Goal: Information Seeking & Learning: Learn about a topic

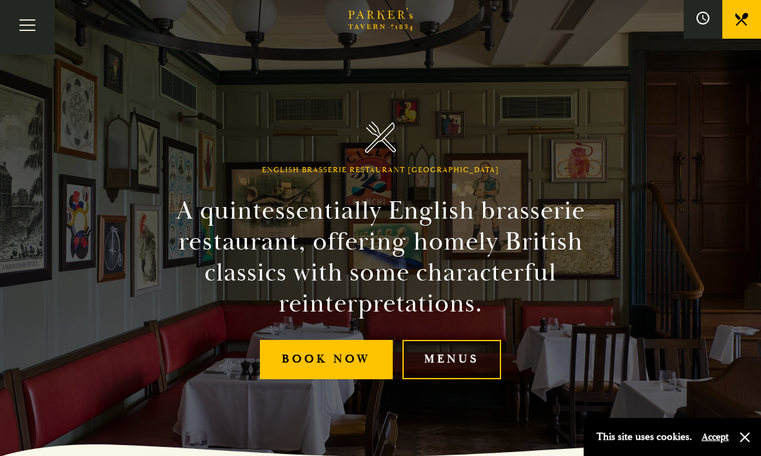
click at [439, 370] on link "Menus" at bounding box center [452, 359] width 99 height 39
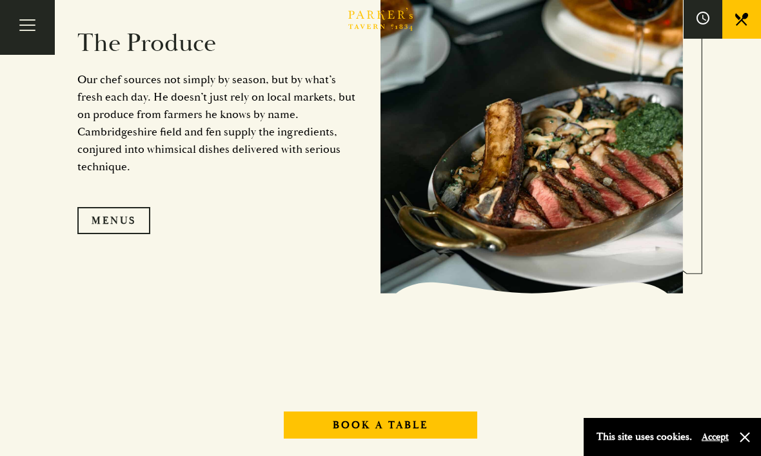
scroll to position [1168, 0]
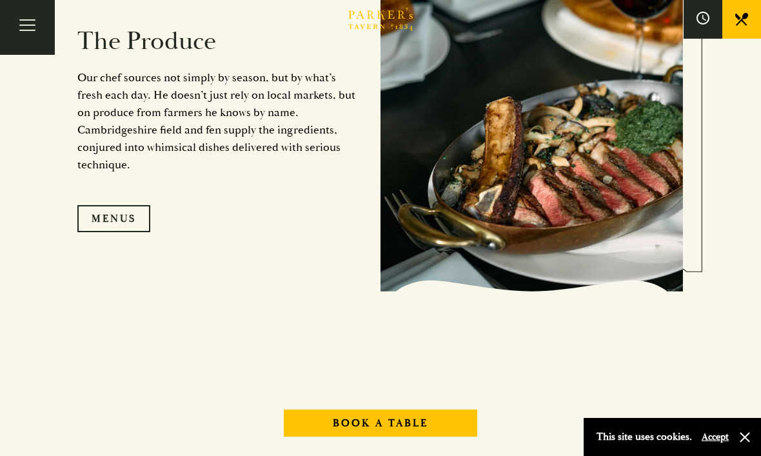
click at [135, 232] on link "Menus" at bounding box center [113, 218] width 73 height 27
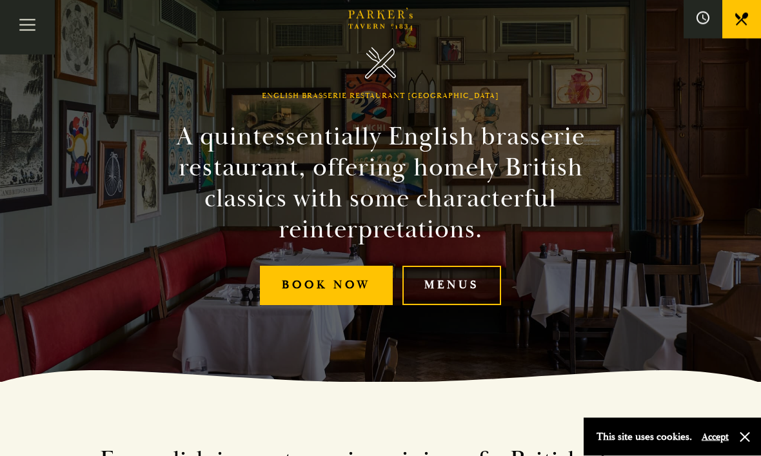
scroll to position [74, 0]
click at [21, 23] on button "Toggle navigation" at bounding box center [27, 27] width 55 height 55
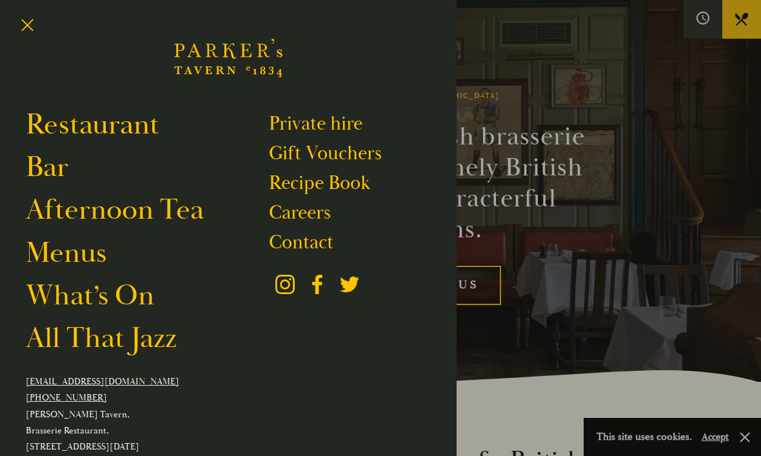
click at [139, 133] on link "Restaurant" at bounding box center [93, 124] width 134 height 35
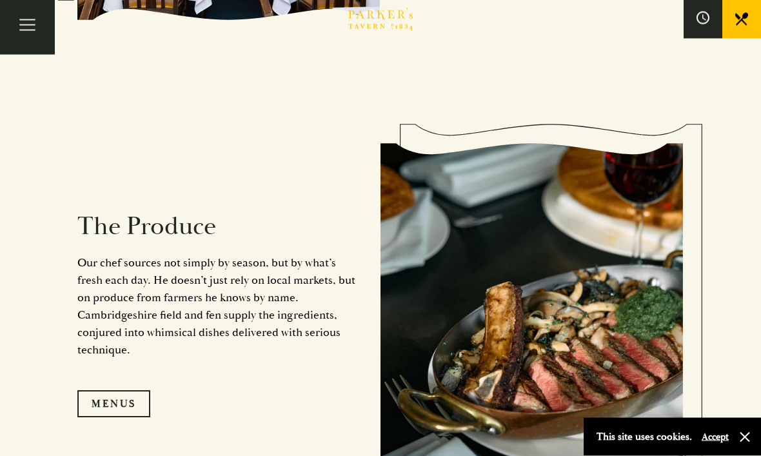
scroll to position [983, 0]
click at [14, 19] on button "Toggle navigation" at bounding box center [27, 27] width 55 height 55
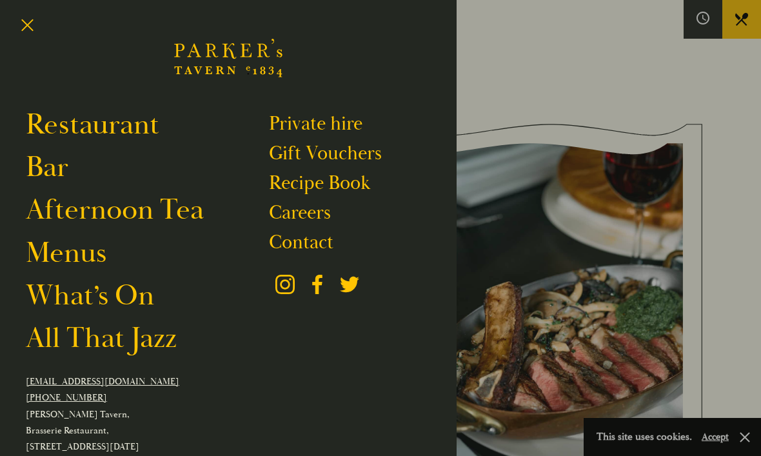
click at [129, 297] on link "What’s On" at bounding box center [90, 295] width 128 height 35
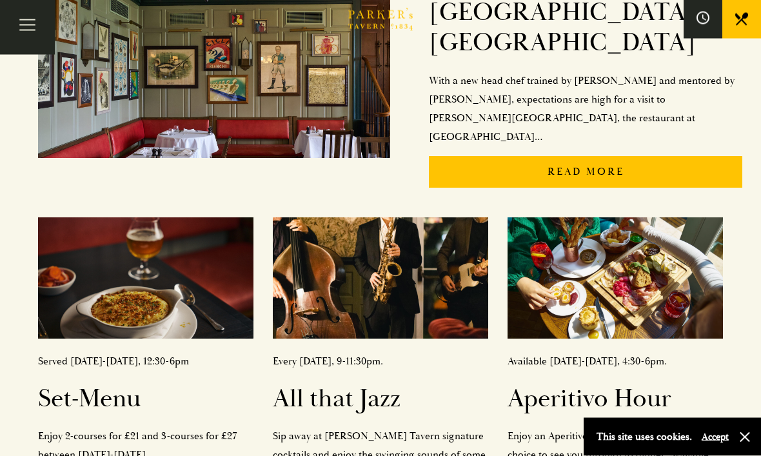
scroll to position [418, 0]
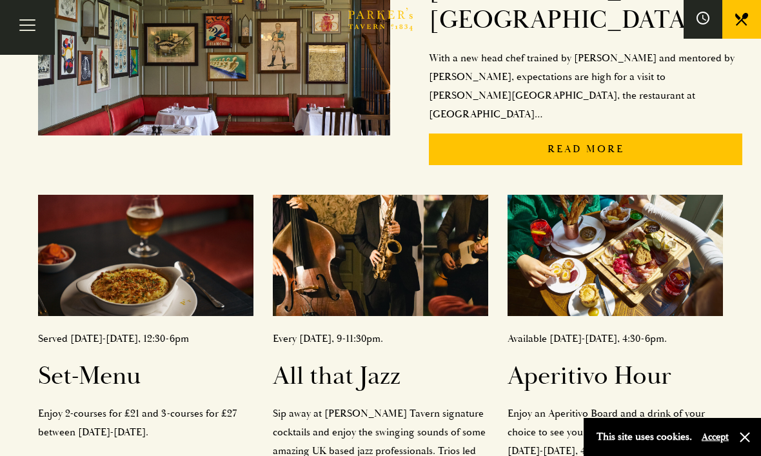
click at [129, 361] on h2 "Set-Menu" at bounding box center [146, 376] width 216 height 31
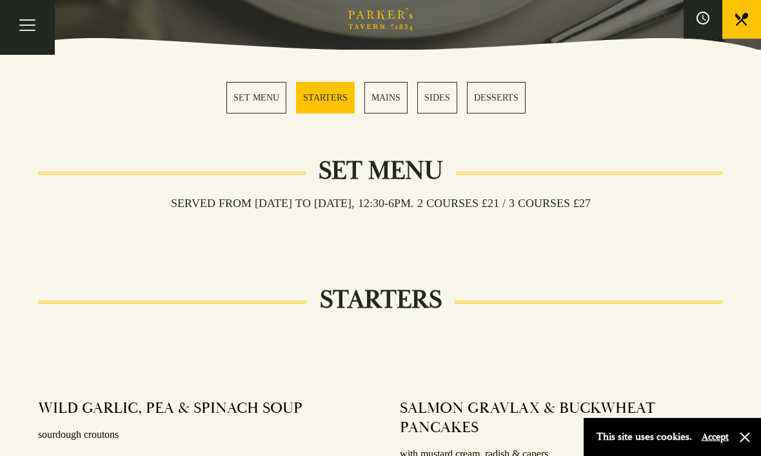
click at [263, 95] on link "SET MENU" at bounding box center [256, 98] width 60 height 32
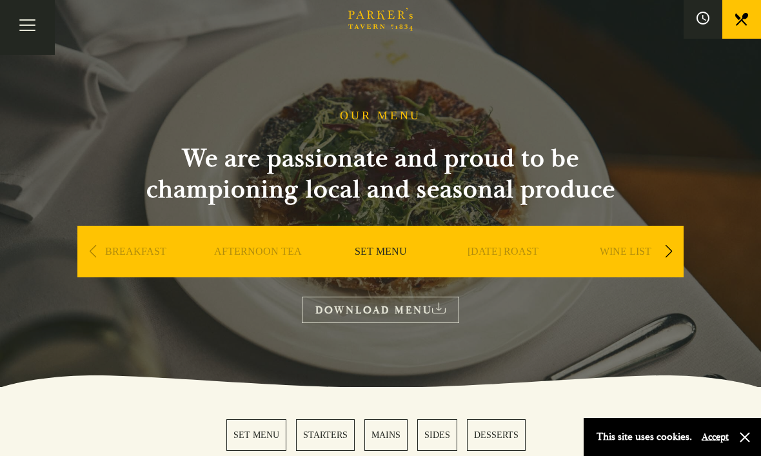
click at [402, 308] on link "DOWNLOAD MENU" at bounding box center [380, 310] width 157 height 26
click at [34, 23] on button "Toggle navigation" at bounding box center [27, 27] width 55 height 55
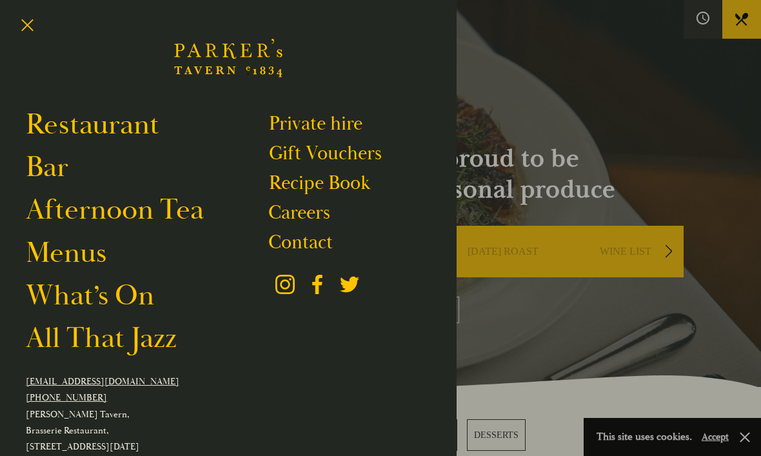
click at [95, 254] on link "Menus" at bounding box center [66, 253] width 81 height 35
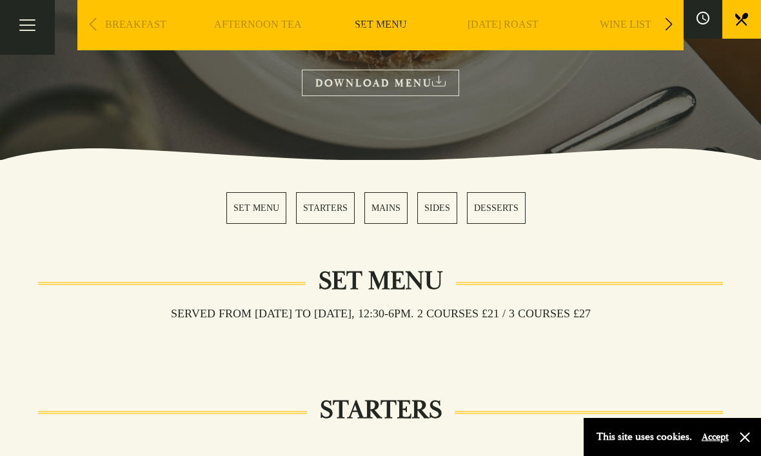
scroll to position [226, 0]
click at [388, 214] on link "MAINS" at bounding box center [386, 209] width 43 height 32
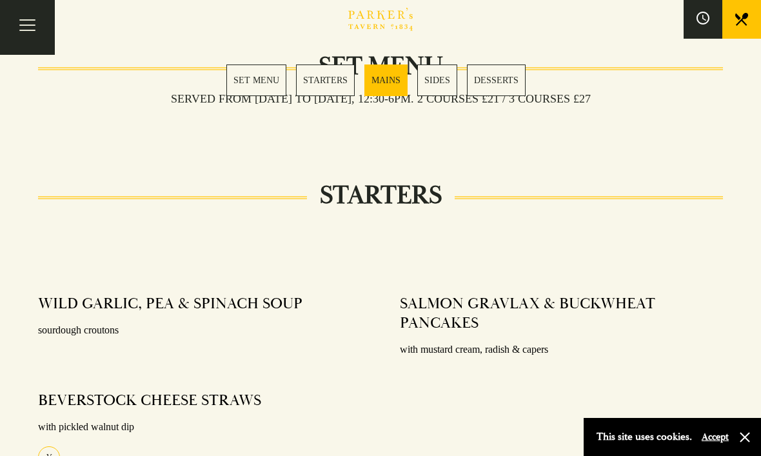
scroll to position [1051, 0]
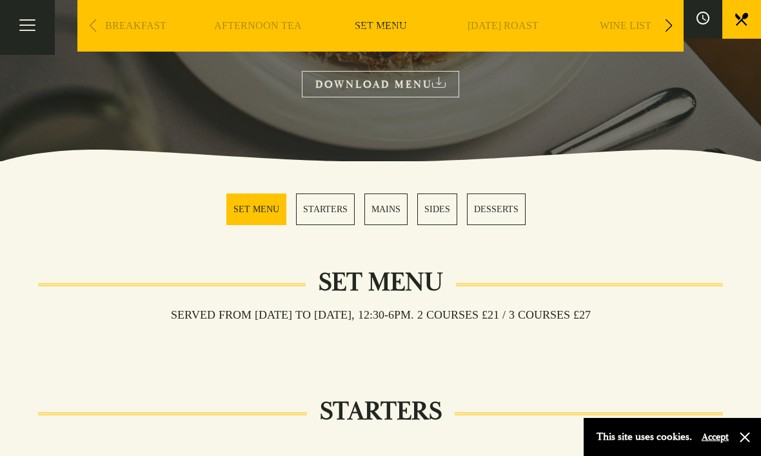
scroll to position [225, 0]
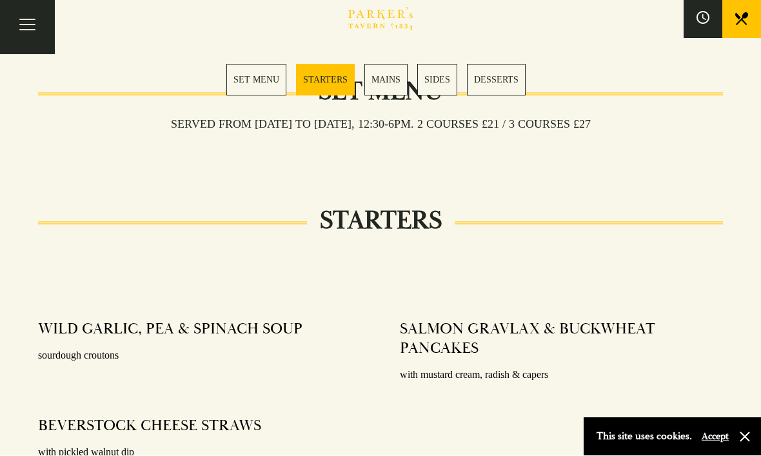
scroll to position [510, 0]
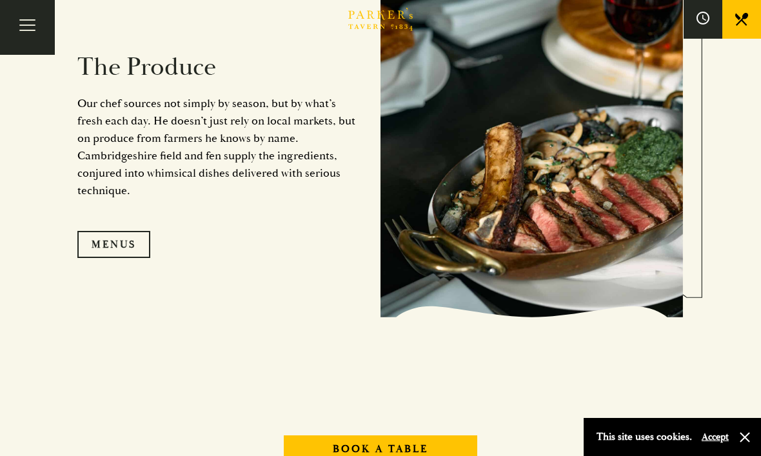
scroll to position [1154, 0]
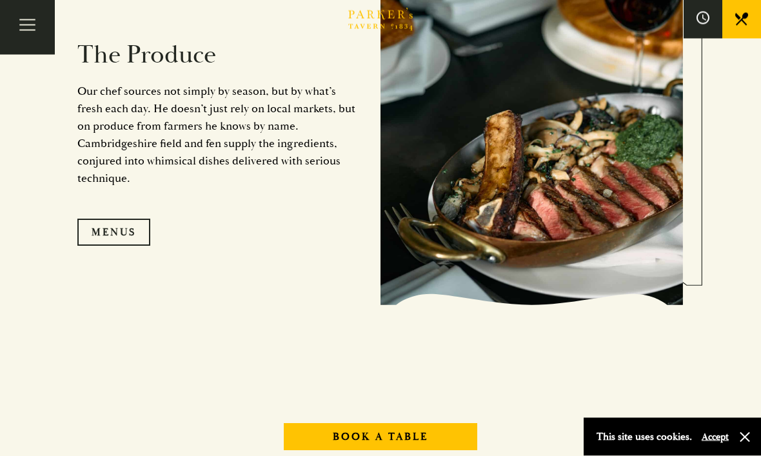
click at [137, 246] on link "Menus" at bounding box center [113, 232] width 73 height 27
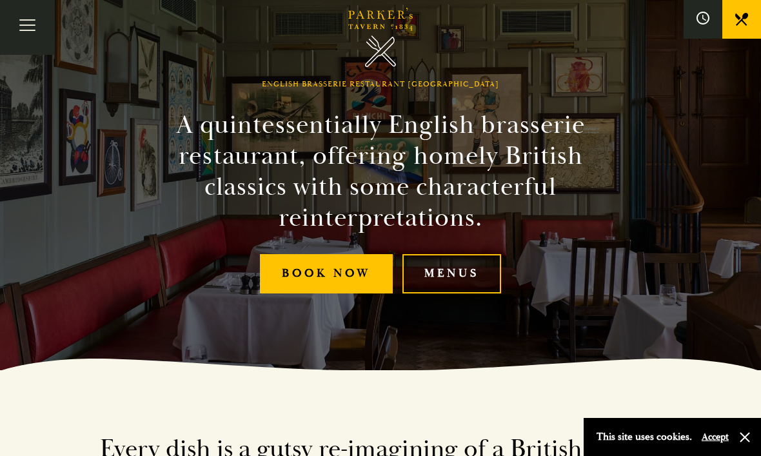
scroll to position [85, 0]
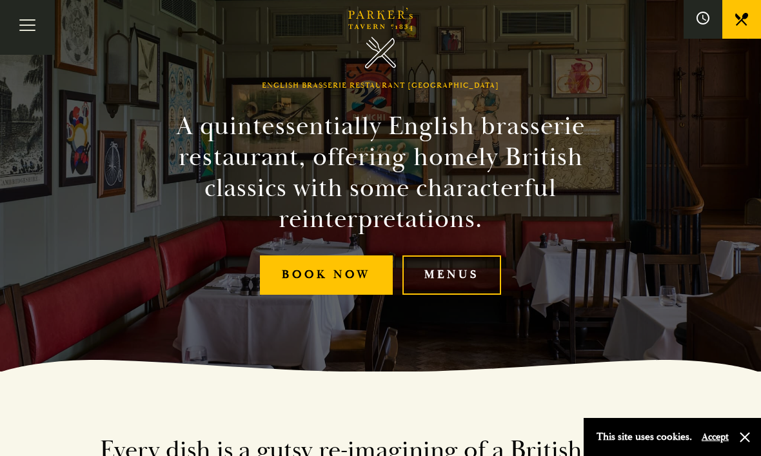
click at [465, 288] on link "Menus" at bounding box center [452, 275] width 99 height 39
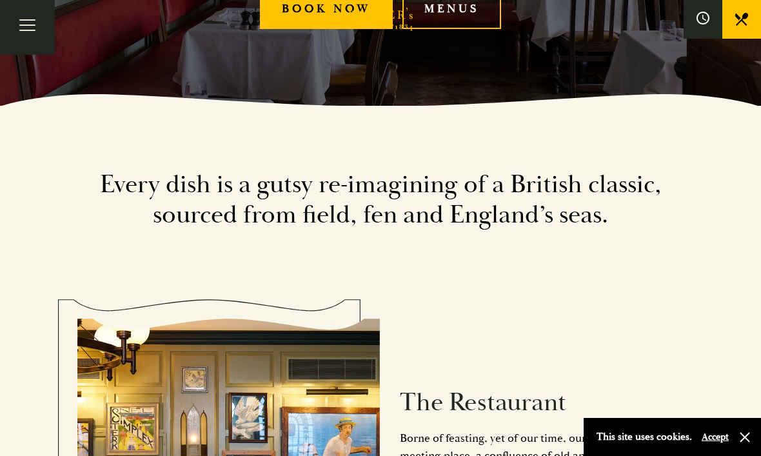
scroll to position [350, 0]
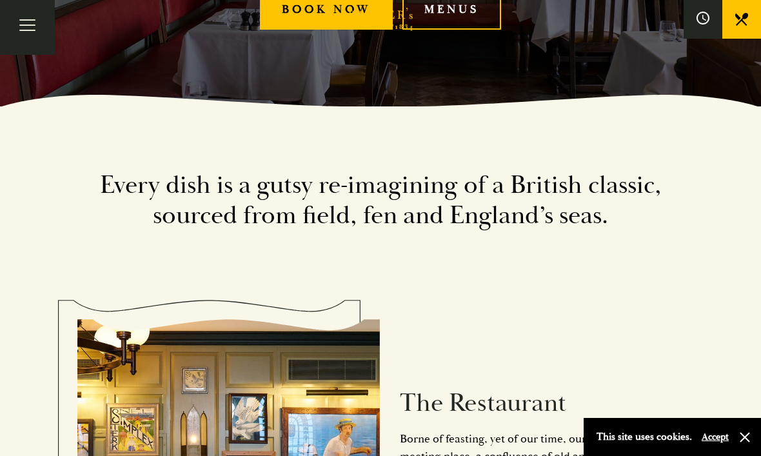
click at [23, 27] on button "Toggle navigation" at bounding box center [27, 27] width 55 height 55
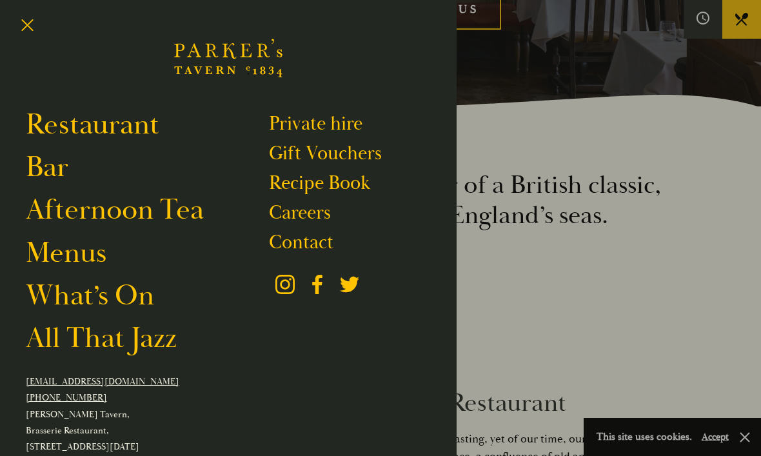
click at [149, 351] on link "All That Jazz" at bounding box center [101, 338] width 151 height 35
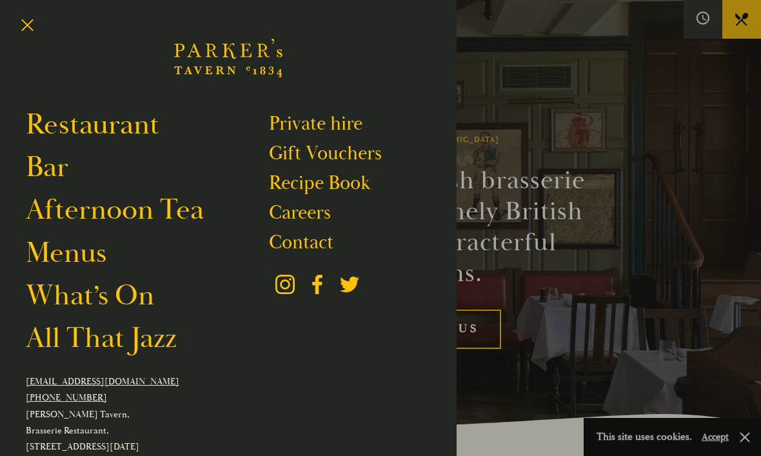
scroll to position [0, 0]
